Goal: Task Accomplishment & Management: Complete application form

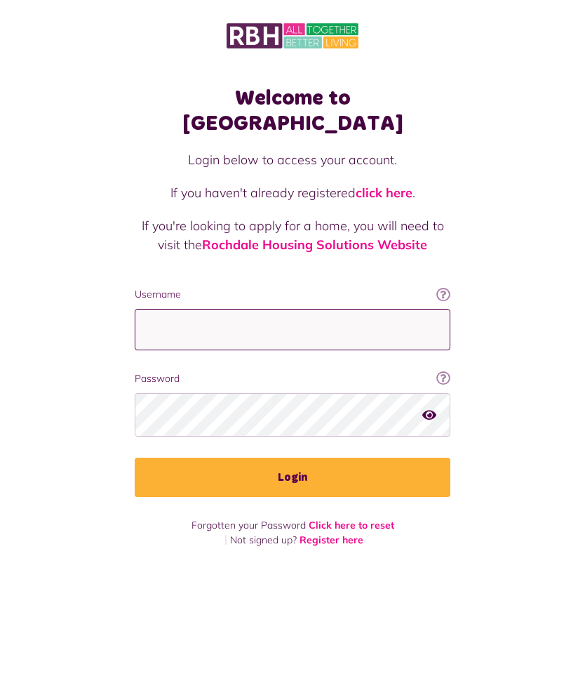
click at [274, 309] on input "Username" at bounding box center [293, 329] width 316 height 41
type input "**********"
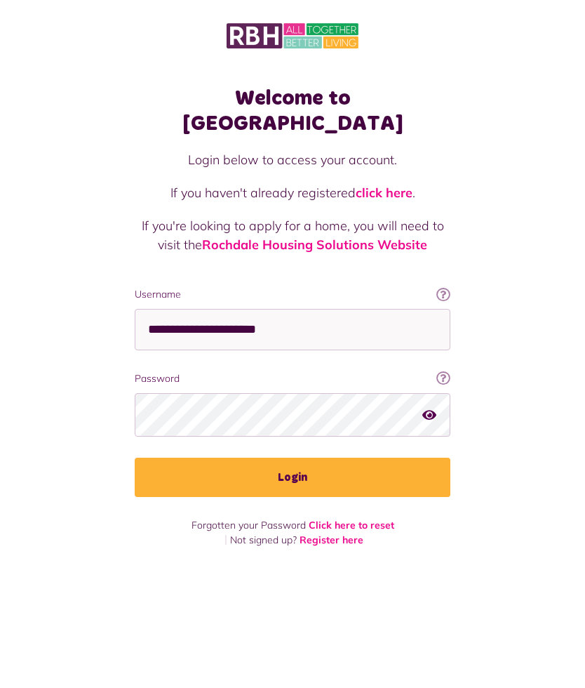
click at [331, 458] on button "Login" at bounding box center [293, 477] width 316 height 39
click at [354, 458] on button "Login" at bounding box center [293, 477] width 316 height 39
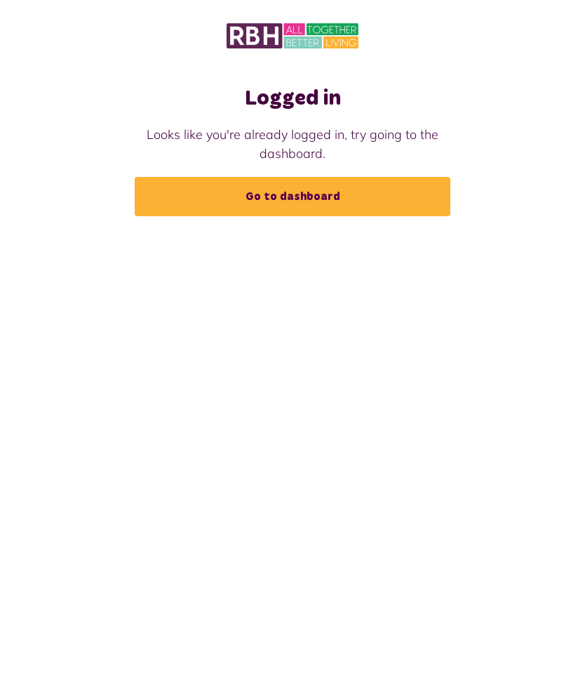
click at [374, 202] on link "Go to dashboard" at bounding box center [293, 196] width 316 height 39
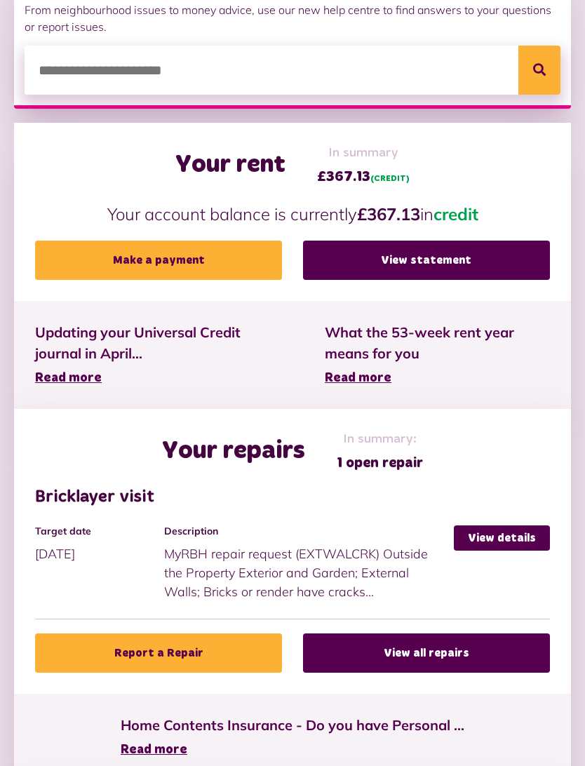
scroll to position [255, 0]
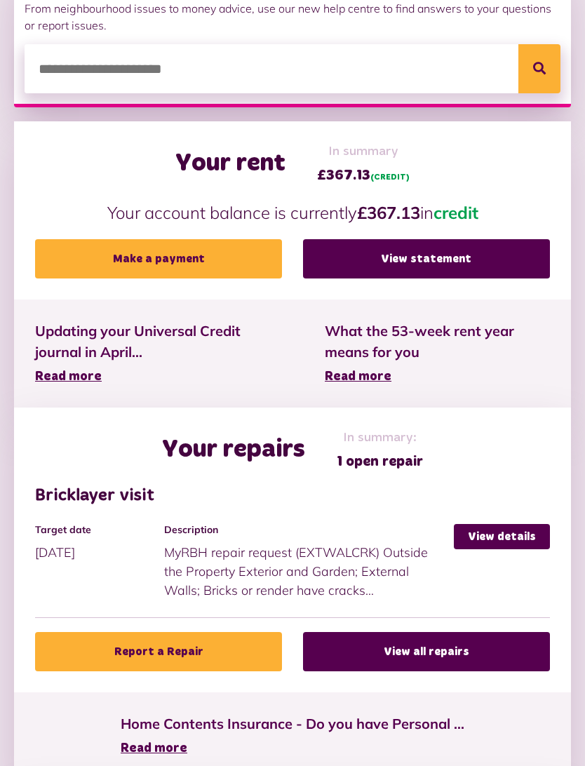
click at [187, 647] on link "Report a Repair" at bounding box center [158, 651] width 247 height 39
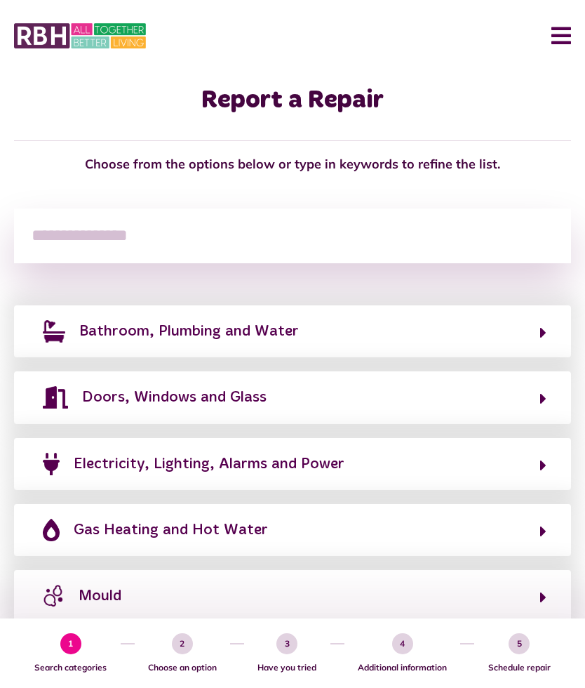
click at [263, 343] on span "Bathroom, Plumbing and Water" at bounding box center [189, 331] width 220 height 22
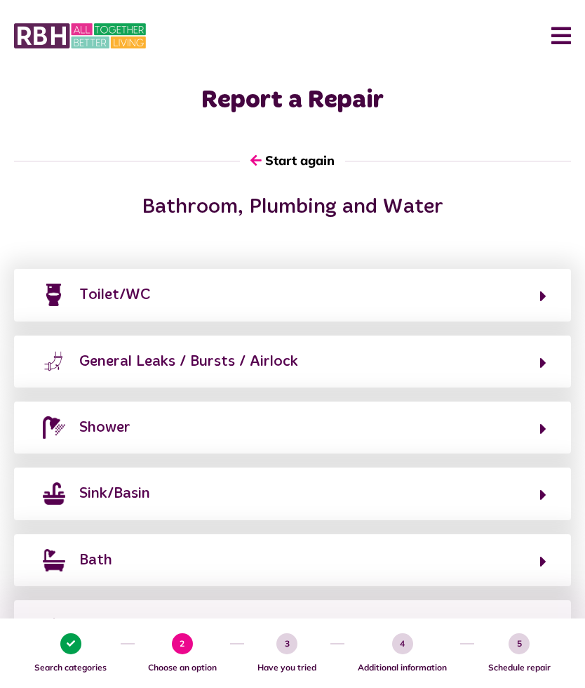
click at [215, 295] on button "Toilet/WC" at bounding box center [293, 295] width 508 height 24
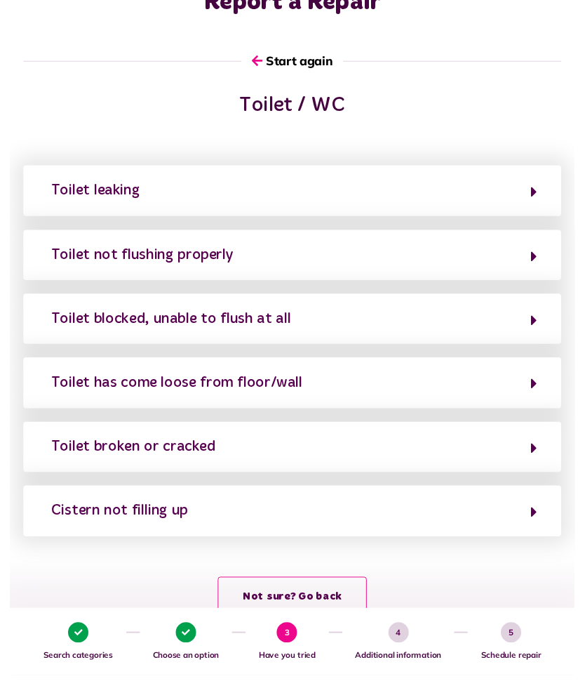
scroll to position [142, 0]
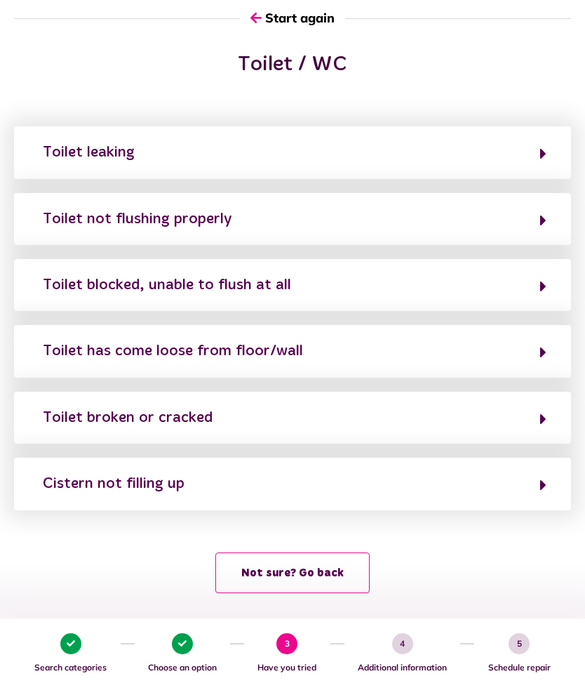
click at [312, 207] on button "Toilet not flushing properly" at bounding box center [293, 219] width 508 height 24
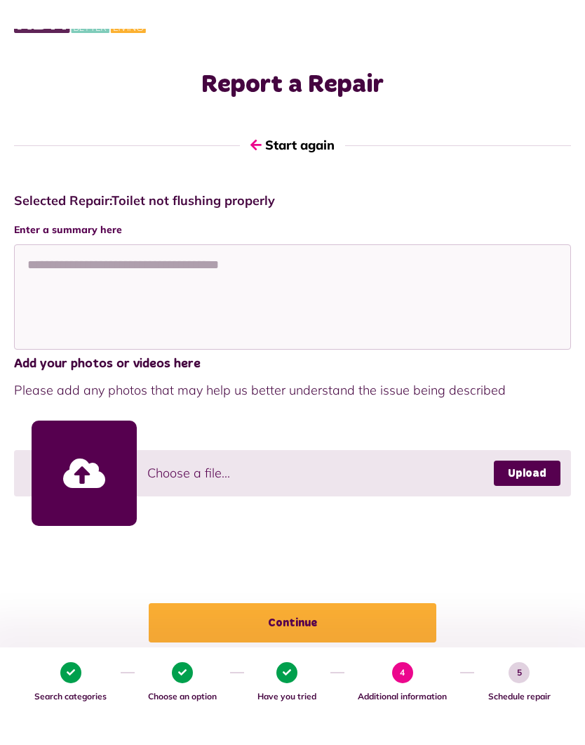
scroll to position [0, 0]
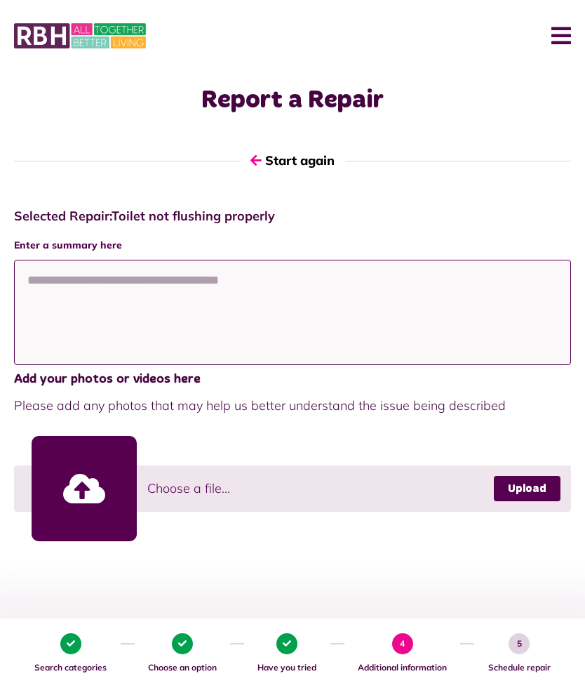
click at [155, 297] on textarea at bounding box center [292, 312] width 557 height 105
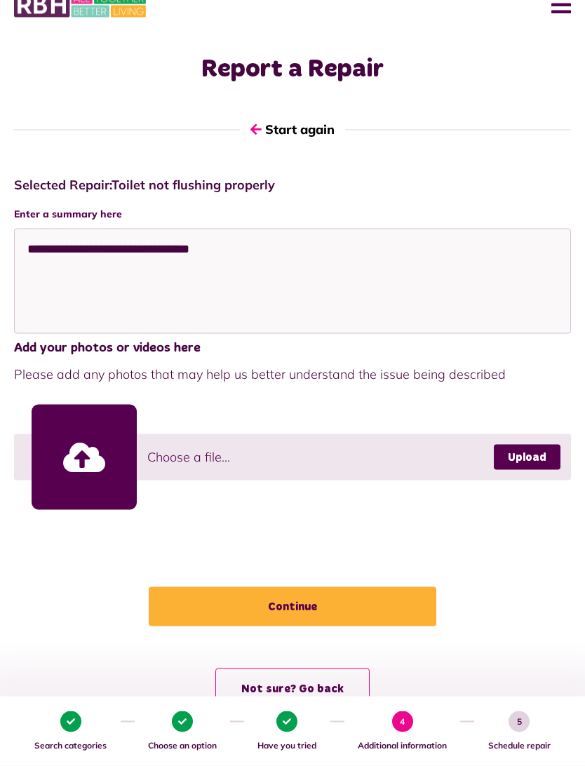
scroll to position [33, 0]
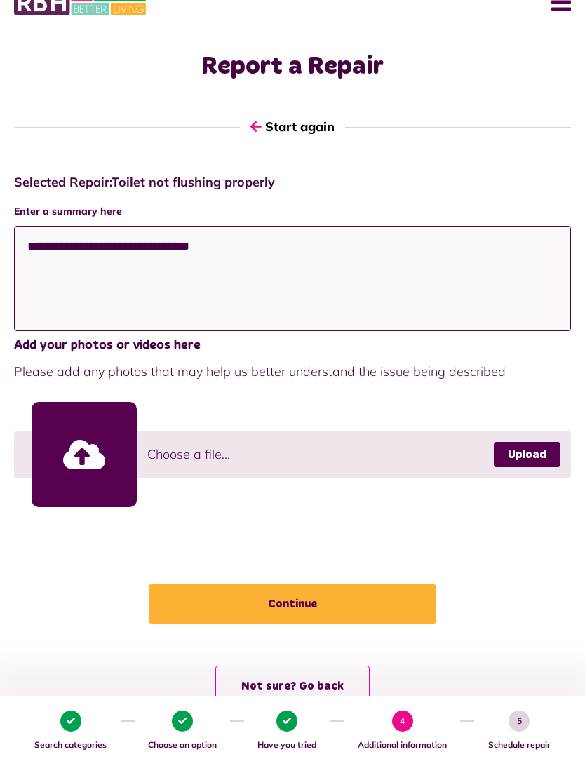
type textarea "**********"
click at [319, 604] on button "Continue" at bounding box center [293, 604] width 288 height 39
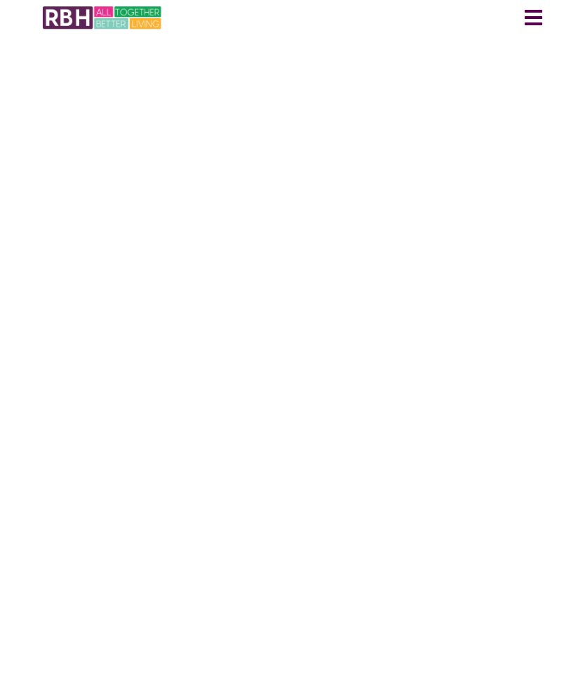
scroll to position [0, 0]
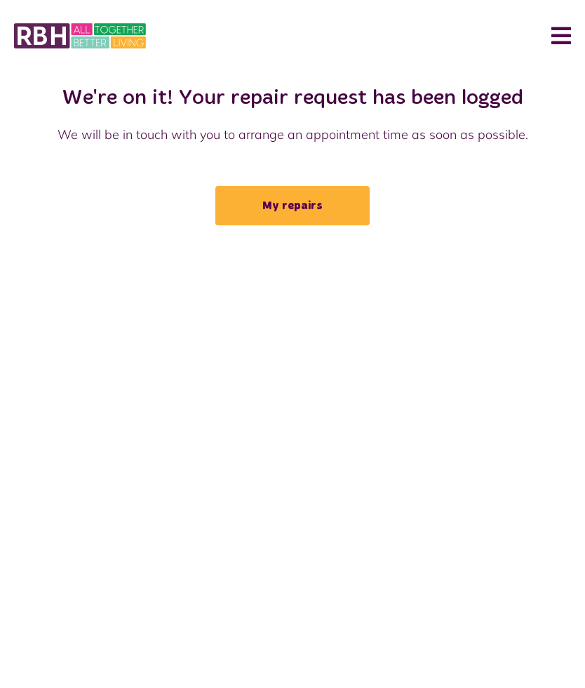
click at [302, 210] on link "My repairs" at bounding box center [292, 205] width 154 height 39
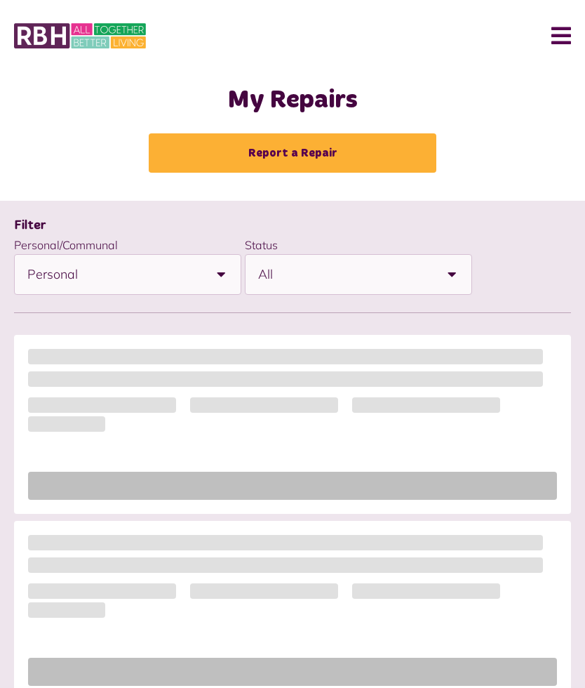
click at [561, 32] on button "Menu" at bounding box center [556, 36] width 30 height 44
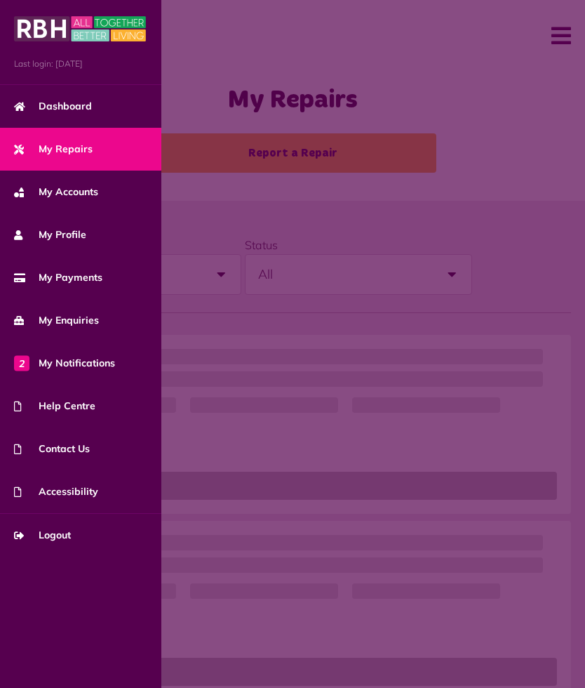
click at [86, 106] on span "Dashboard" at bounding box center [53, 106] width 78 height 15
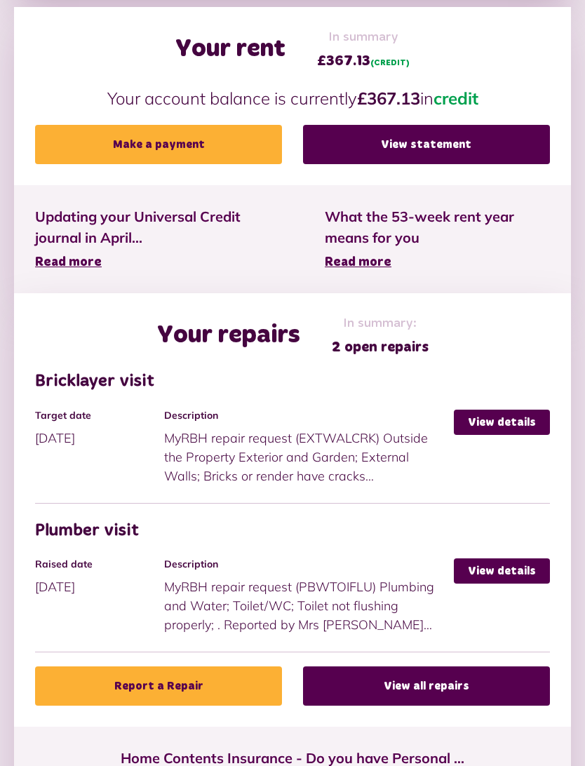
scroll to position [371, 0]
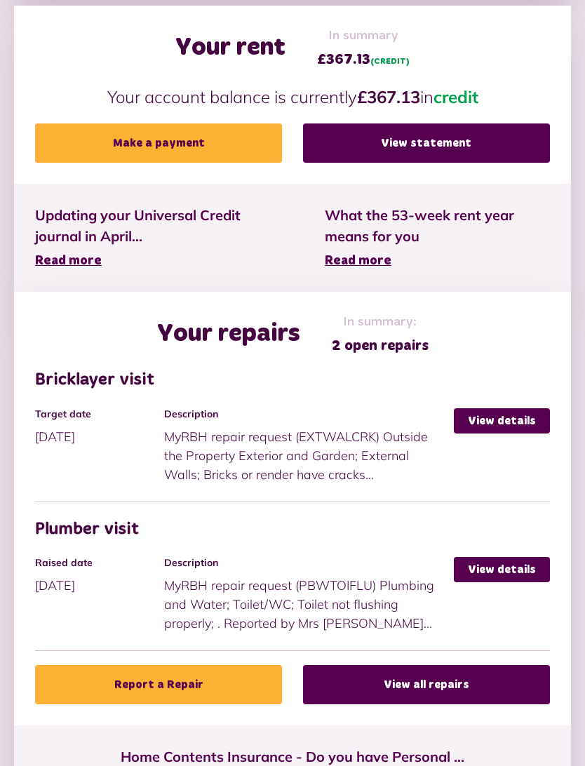
click at [511, 566] on link "View details" at bounding box center [502, 570] width 96 height 25
